Goal: Task Accomplishment & Management: Manage account settings

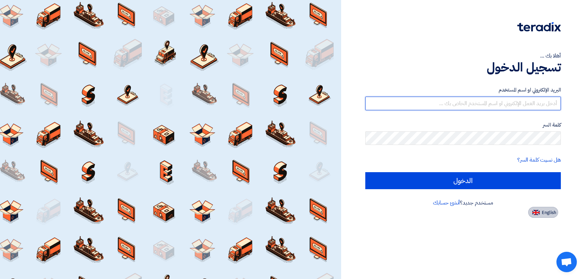
type input "[EMAIL_ADDRESS][DOMAIN_NAME]"
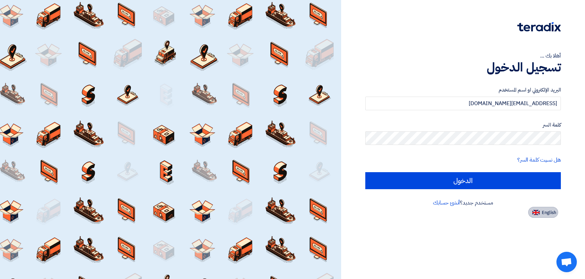
click at [547, 212] on span "English" at bounding box center [549, 212] width 14 height 5
type input "Sign in"
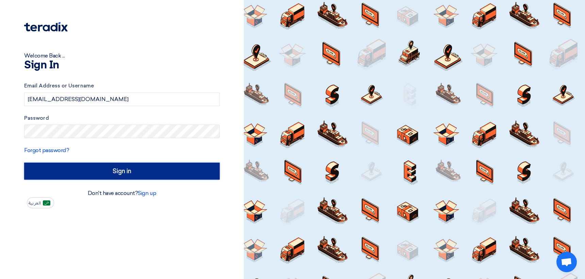
click at [71, 172] on input "Sign in" at bounding box center [121, 171] width 195 height 17
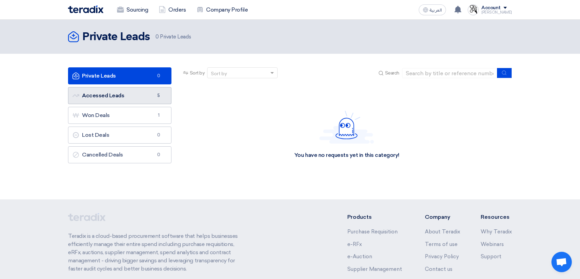
click at [104, 97] on link "Accessed Leads Accessed Leads 5" at bounding box center [119, 95] width 103 height 17
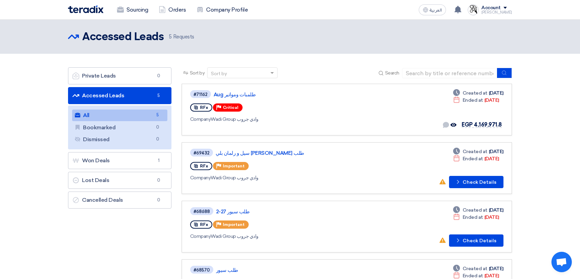
click at [125, 119] on link "All All 5" at bounding box center [119, 115] width 95 height 12
click at [236, 96] on link "طلمبات ومواتير Aug" at bounding box center [299, 94] width 170 height 6
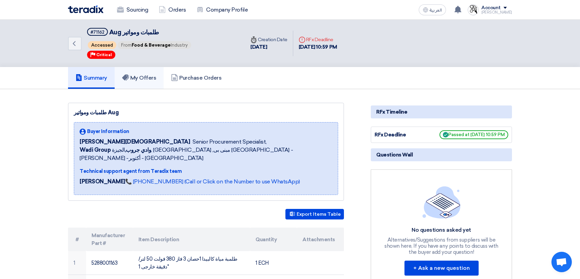
click at [142, 77] on h5 "My Offers" at bounding box center [139, 77] width 34 height 7
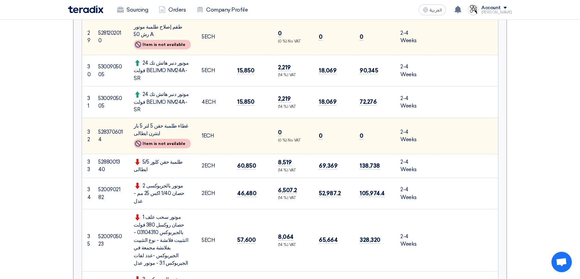
scroll to position [1088, 0]
